Goal: Task Accomplishment & Management: Use online tool/utility

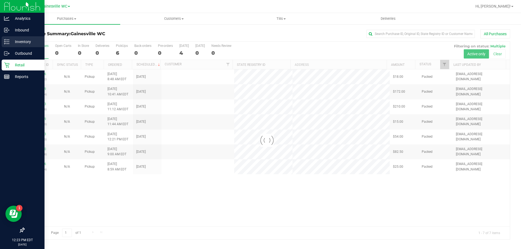
click at [20, 41] on p "Inventory" at bounding box center [25, 42] width 33 height 7
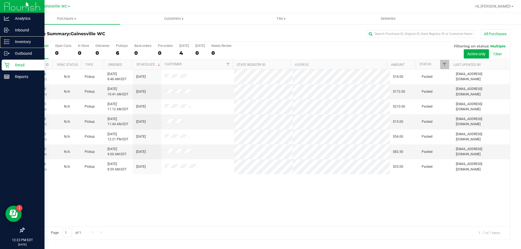
click at [20, 41] on p "Inventory" at bounding box center [25, 42] width 33 height 7
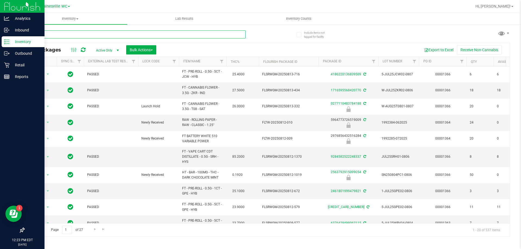
click at [165, 35] on input "text" at bounding box center [135, 34] width 222 height 8
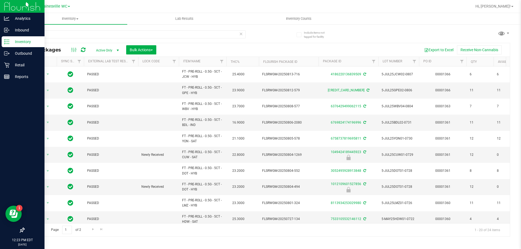
click at [189, 63] on th "Item Name" at bounding box center [202, 61] width 47 height 9
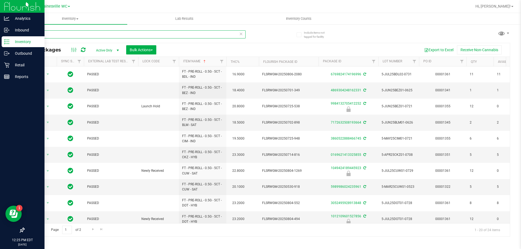
click at [21, 36] on div "Include items not tagged for facility 5ct All Packages Active Only Active Only …" at bounding box center [267, 106] width 508 height 165
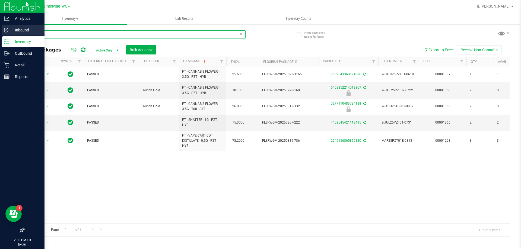
drag, startPoint x: 55, startPoint y: 35, endPoint x: 0, endPoint y: 35, distance: 55.3
click at [0, 35] on div "Analytics Inbound Inventory Outbound Retail Reports 12:30 PM EDT [DATE] 08/19 G…" at bounding box center [260, 124] width 521 height 249
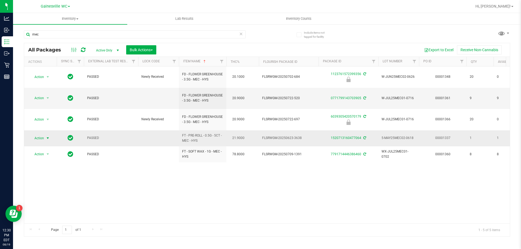
click at [49, 136] on span "select" at bounding box center [48, 138] width 4 height 4
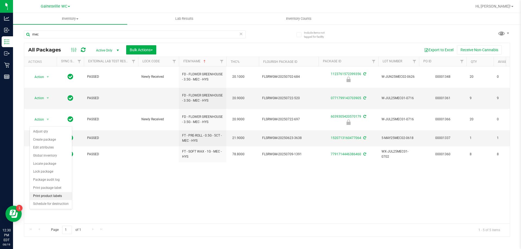
click at [41, 194] on li "Print product labels" at bounding box center [51, 196] width 42 height 8
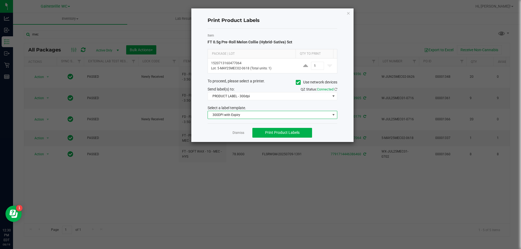
click at [266, 116] on span "300DPI with Expiry" at bounding box center [269, 115] width 122 height 8
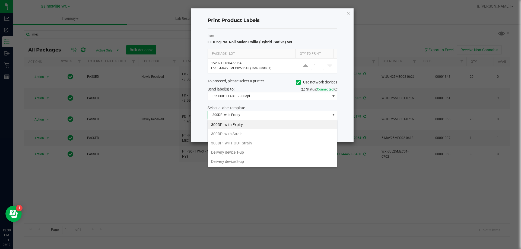
scroll to position [8, 130]
click at [236, 133] on li "300DPI with Strain" at bounding box center [272, 133] width 129 height 9
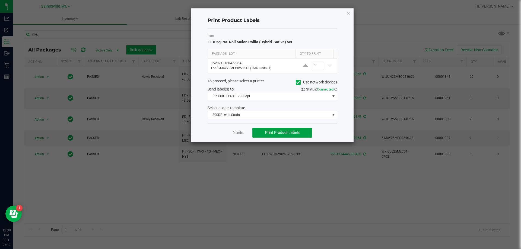
click at [284, 132] on span "Print Product Labels" at bounding box center [282, 132] width 34 height 4
click at [239, 133] on link "Dismiss" at bounding box center [238, 133] width 12 height 5
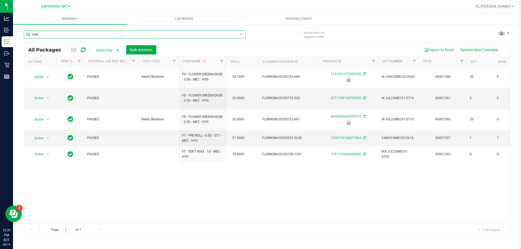
drag, startPoint x: 33, startPoint y: 31, endPoint x: 19, endPoint y: 31, distance: 13.8
click at [19, 31] on div "Include items not tagged for facility mec All Packages Active Only Active Only …" at bounding box center [267, 106] width 508 height 165
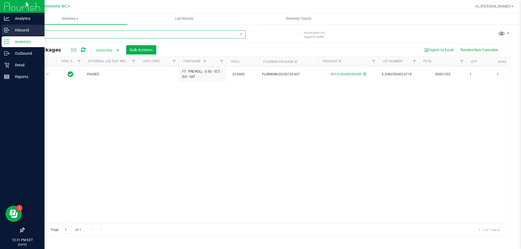
drag, startPoint x: 49, startPoint y: 32, endPoint x: 13, endPoint y: 32, distance: 36.6
click at [13, 32] on div "Analytics Inbound Inventory Outbound Retail Reports 12:31 PM EDT [DATE] 08/19 G…" at bounding box center [260, 124] width 521 height 249
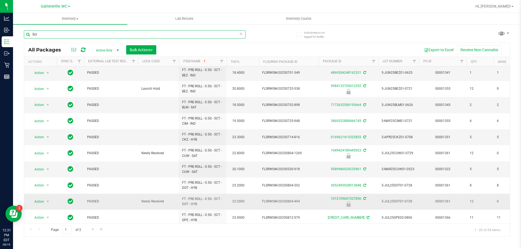
scroll to position [54, 0]
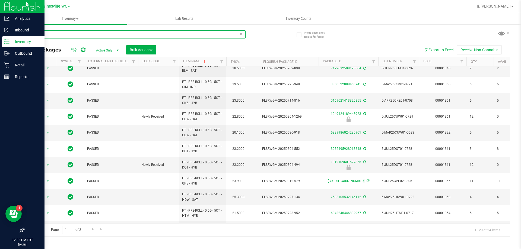
type input "5ct"
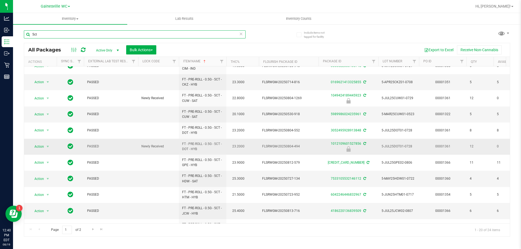
scroll to position [81, 0]
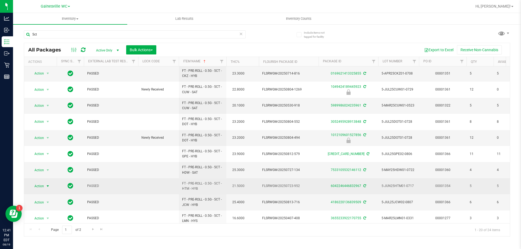
click at [40, 184] on span "Action" at bounding box center [37, 187] width 15 height 8
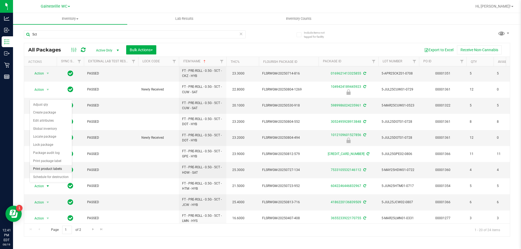
click at [41, 170] on li "Print product labels" at bounding box center [51, 169] width 42 height 8
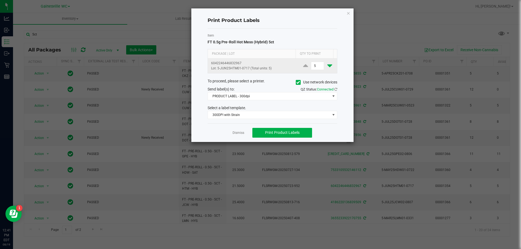
click at [327, 68] on icon at bounding box center [329, 65] width 5 height 7
type input "2"
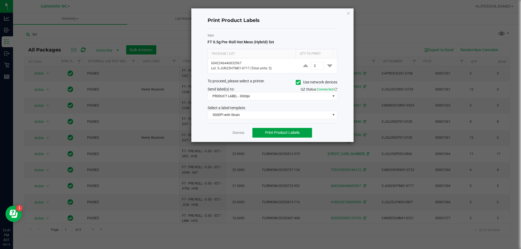
click at [287, 135] on span "Print Product Labels" at bounding box center [282, 132] width 34 height 4
click at [241, 132] on link "Dismiss" at bounding box center [238, 133] width 12 height 5
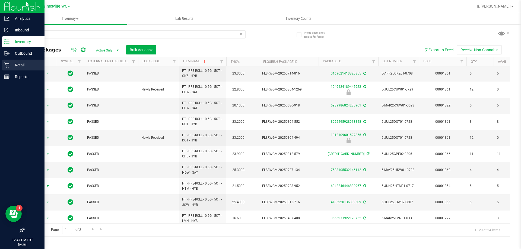
click at [11, 68] on p "Retail" at bounding box center [25, 65] width 33 height 7
